Goal: Obtain resource: Obtain resource

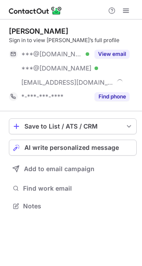
scroll to position [200, 142]
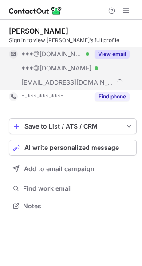
click at [116, 53] on button "View email" at bounding box center [111, 54] width 35 height 9
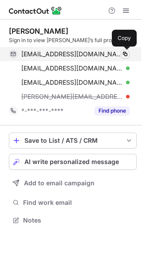
click at [122, 58] on button at bounding box center [124, 54] width 9 height 9
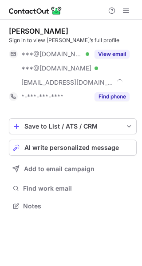
scroll to position [200, 142]
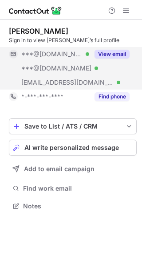
click at [115, 50] on button "View email" at bounding box center [111, 54] width 35 height 9
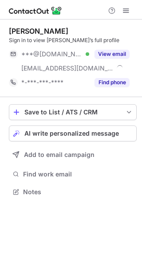
scroll to position [186, 142]
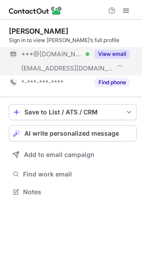
click at [119, 50] on button "View email" at bounding box center [111, 54] width 35 height 9
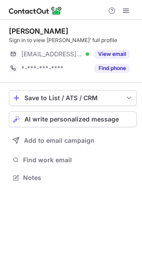
scroll to position [171, 142]
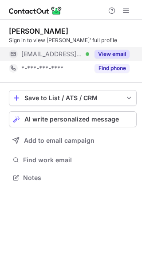
click at [107, 51] on button "View email" at bounding box center [111, 54] width 35 height 9
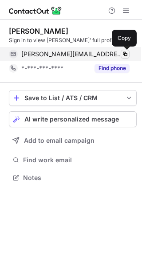
click at [124, 53] on span at bounding box center [124, 53] width 7 height 7
